Goal: Task Accomplishment & Management: Use online tool/utility

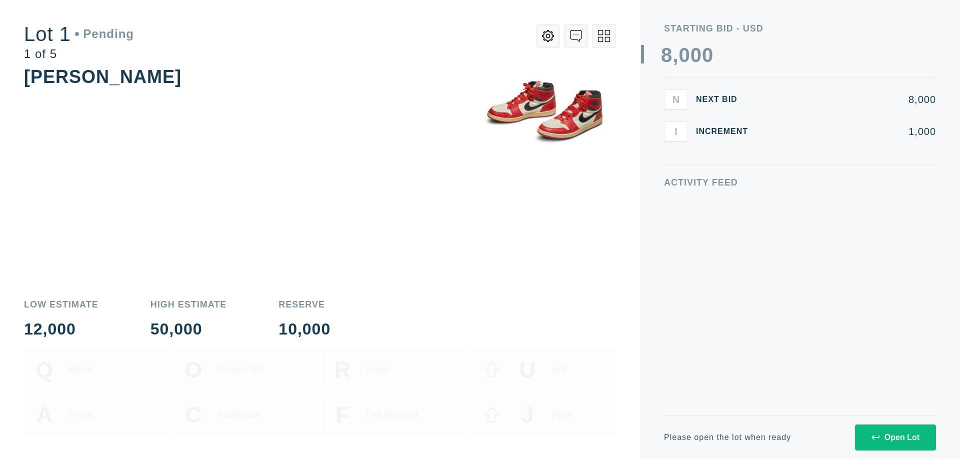
click at [895, 437] on div "Open Lot" at bounding box center [896, 437] width 48 height 9
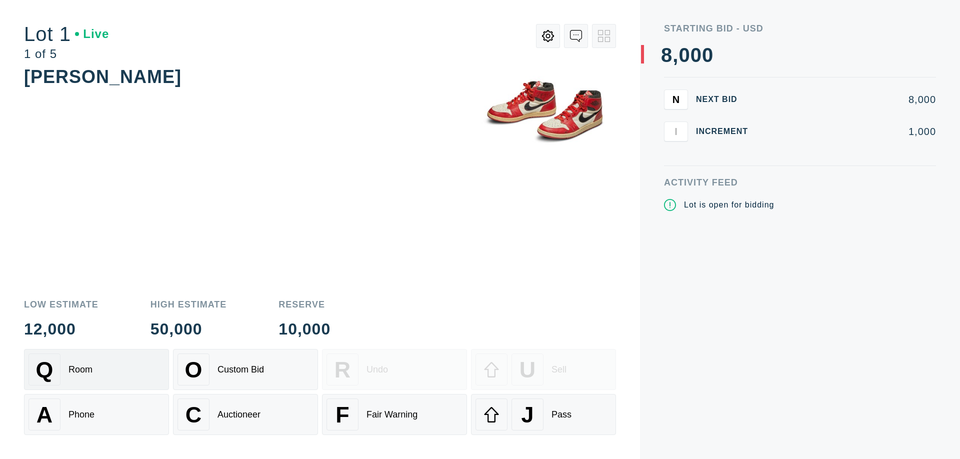
click at [97, 370] on div "Q Room" at bounding box center [97, 370] width 136 height 32
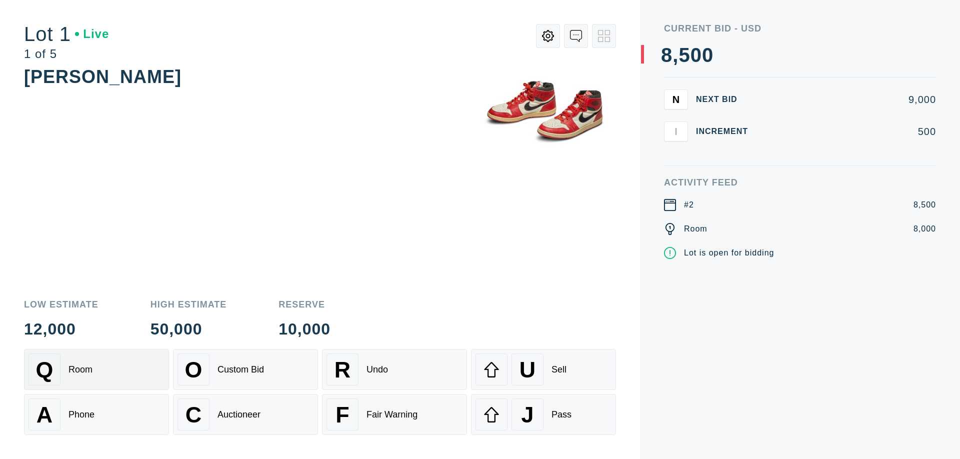
click at [97, 370] on div "Q Room" at bounding box center [97, 370] width 136 height 32
